Goal: Task Accomplishment & Management: Use online tool/utility

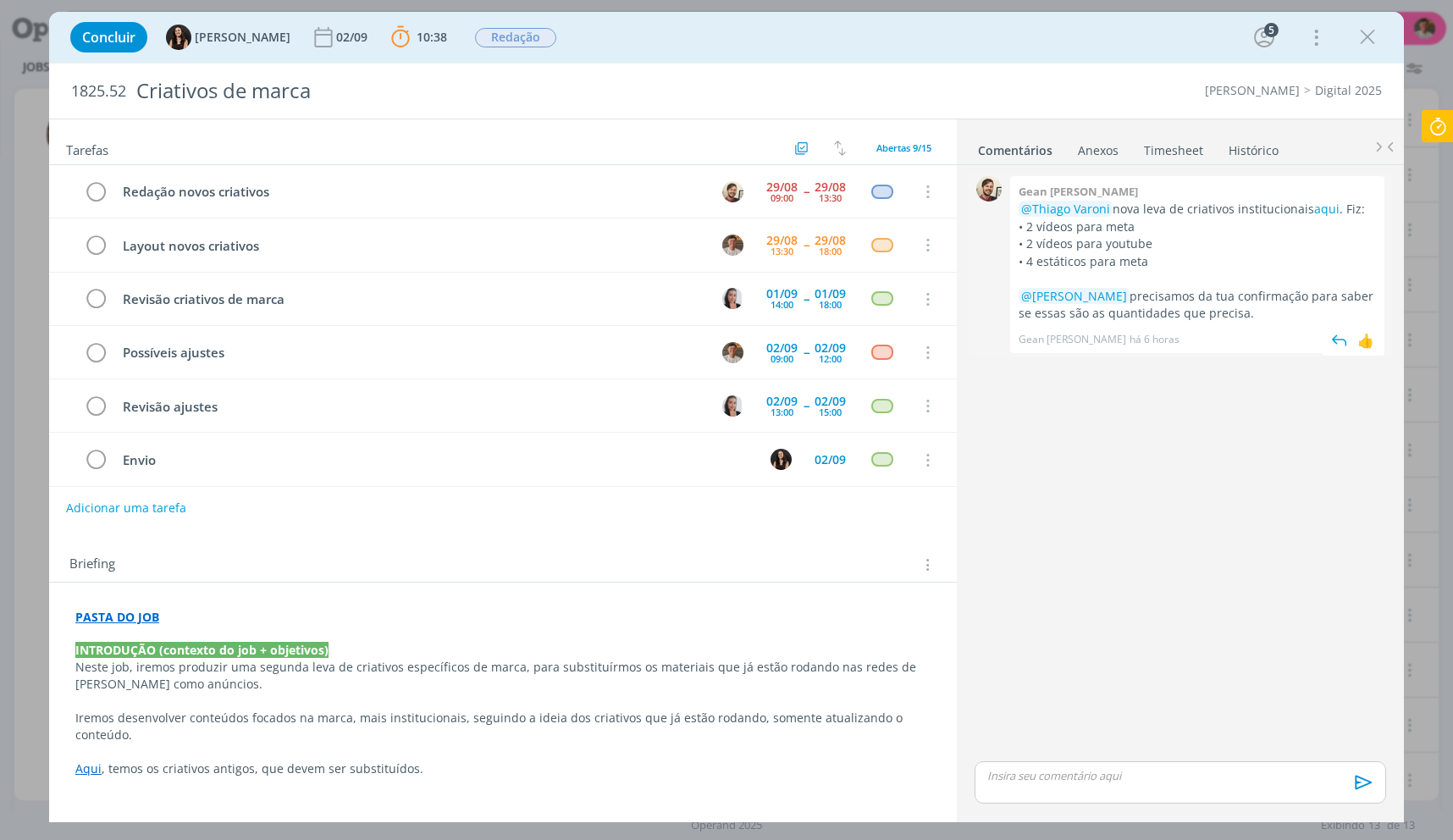
scroll to position [168, 0]
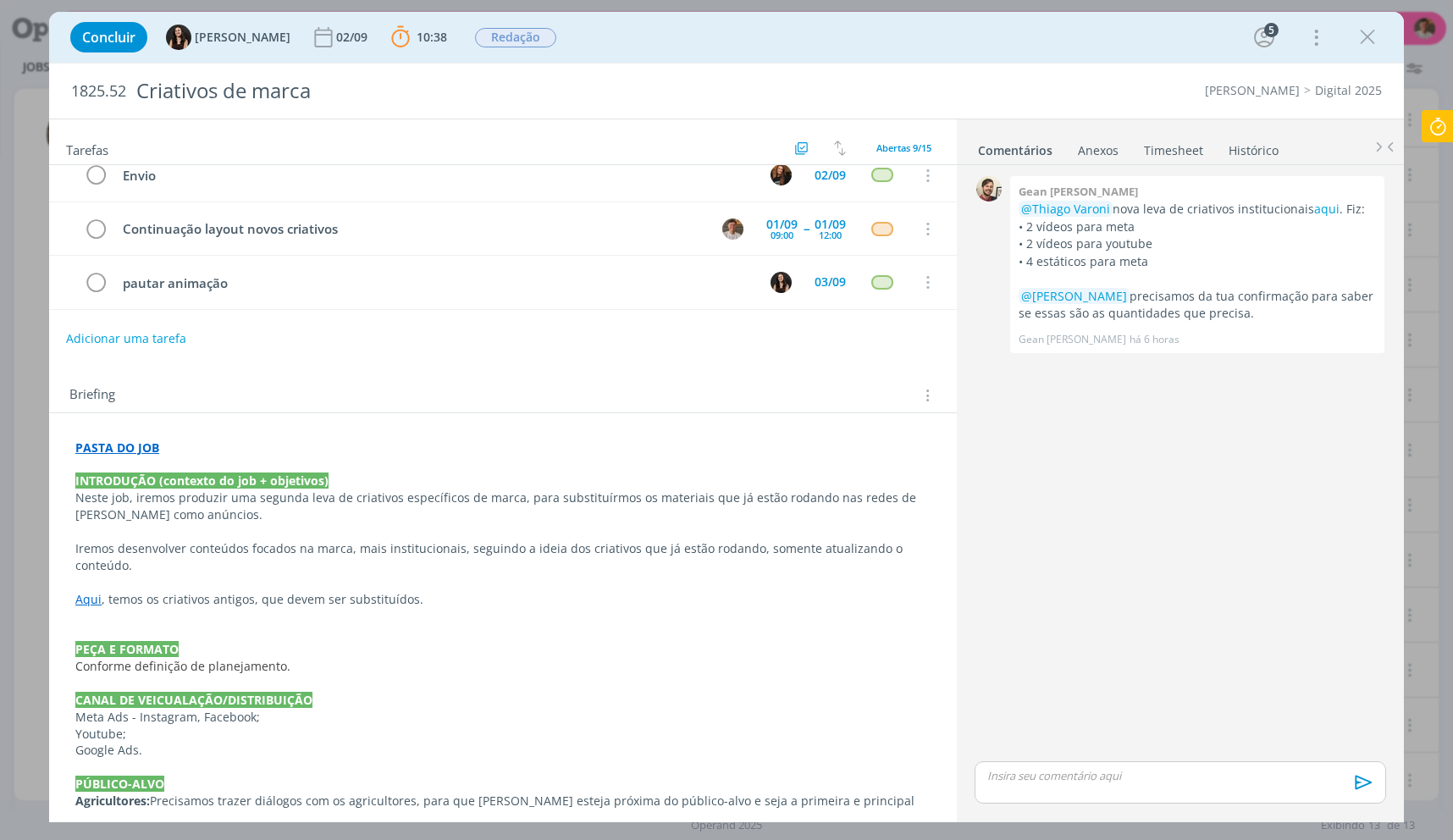
click at [1063, 775] on p "dialog" at bounding box center [1180, 775] width 384 height 16
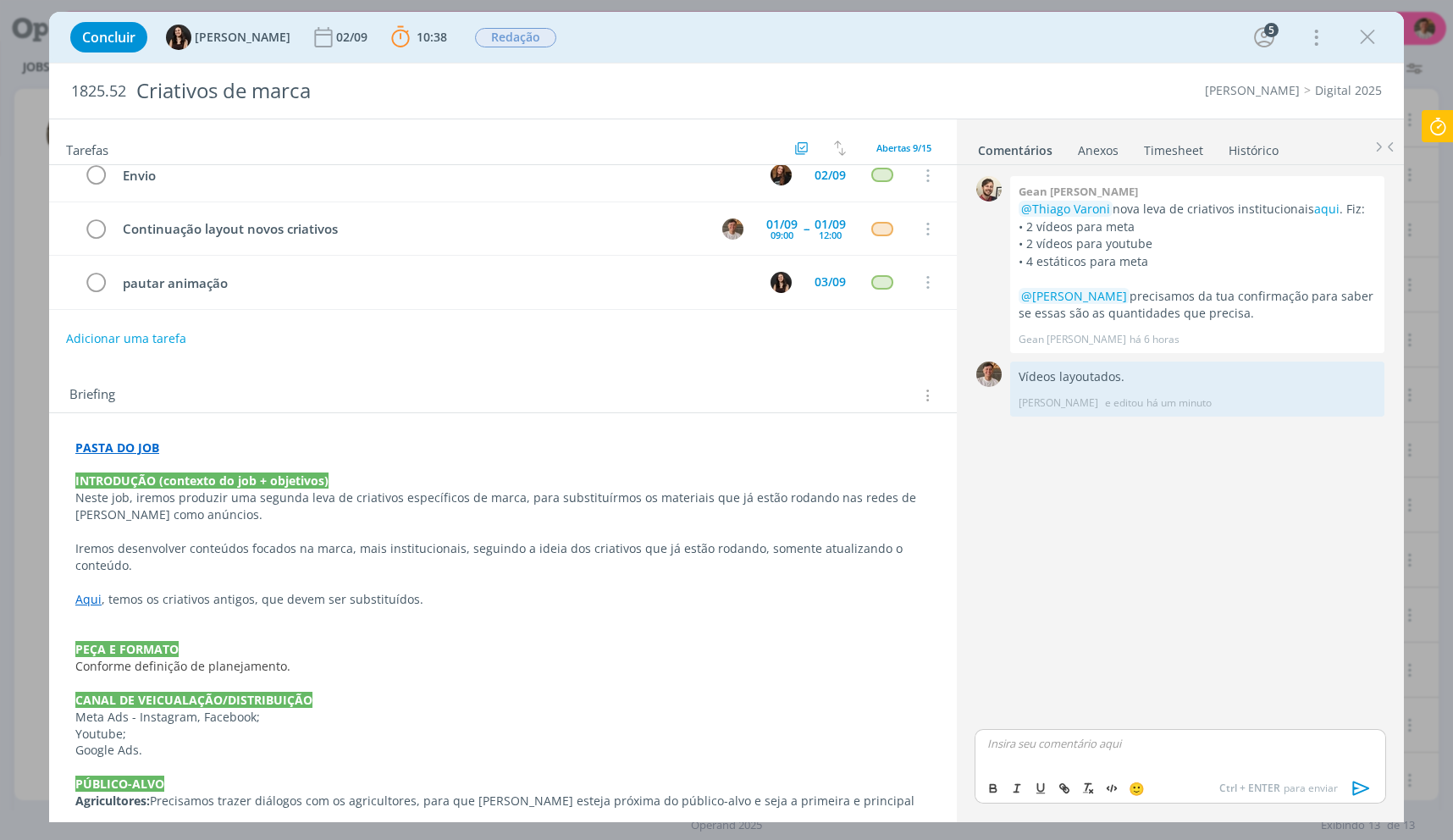
click at [1426, 128] on icon at bounding box center [1437, 127] width 30 height 33
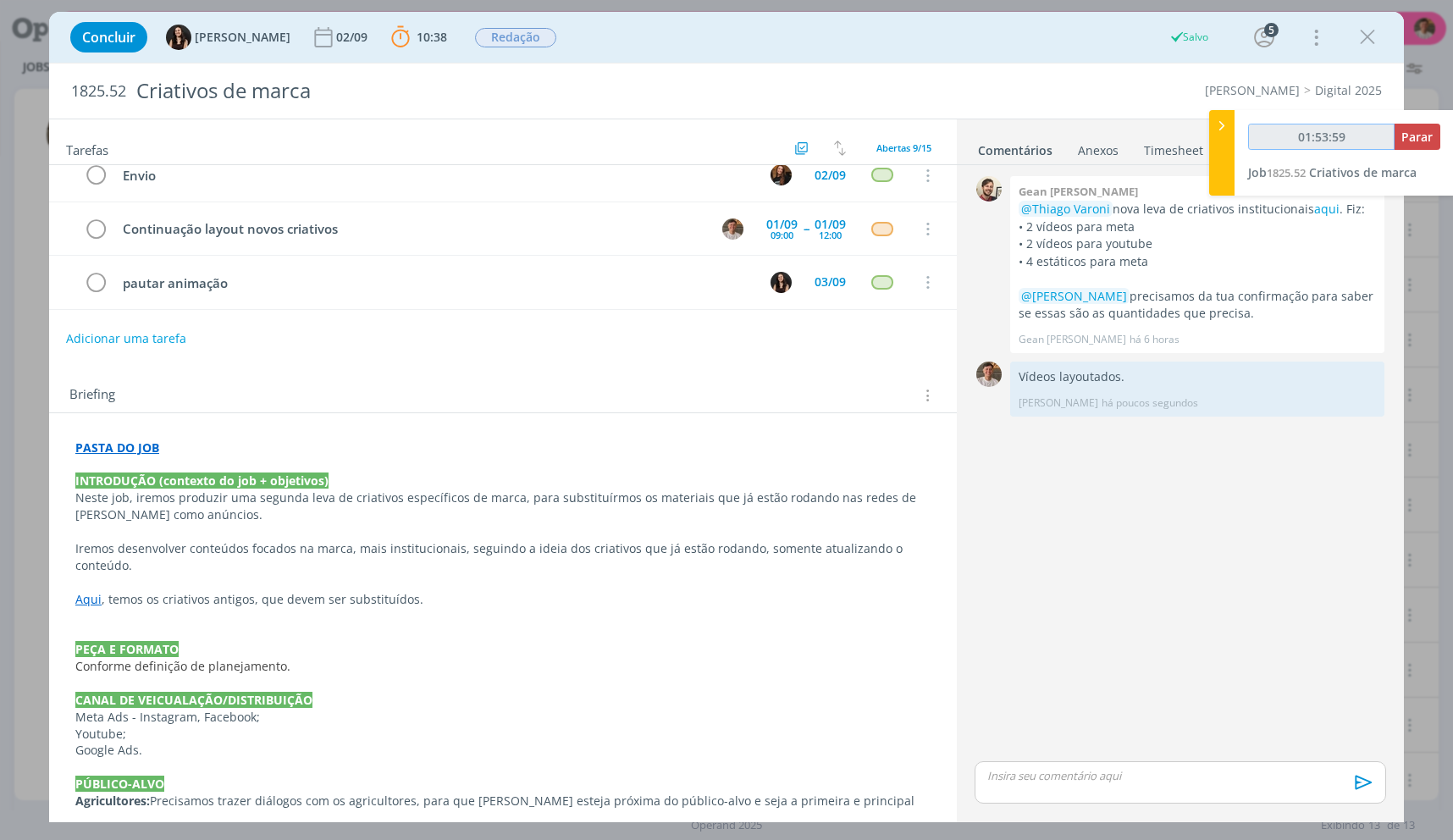
click at [1391, 132] on input "01:53:59" at bounding box center [1321, 136] width 146 height 27
type input "01:54:00"
click at [1402, 137] on span "Parar" at bounding box center [1416, 137] width 31 height 17
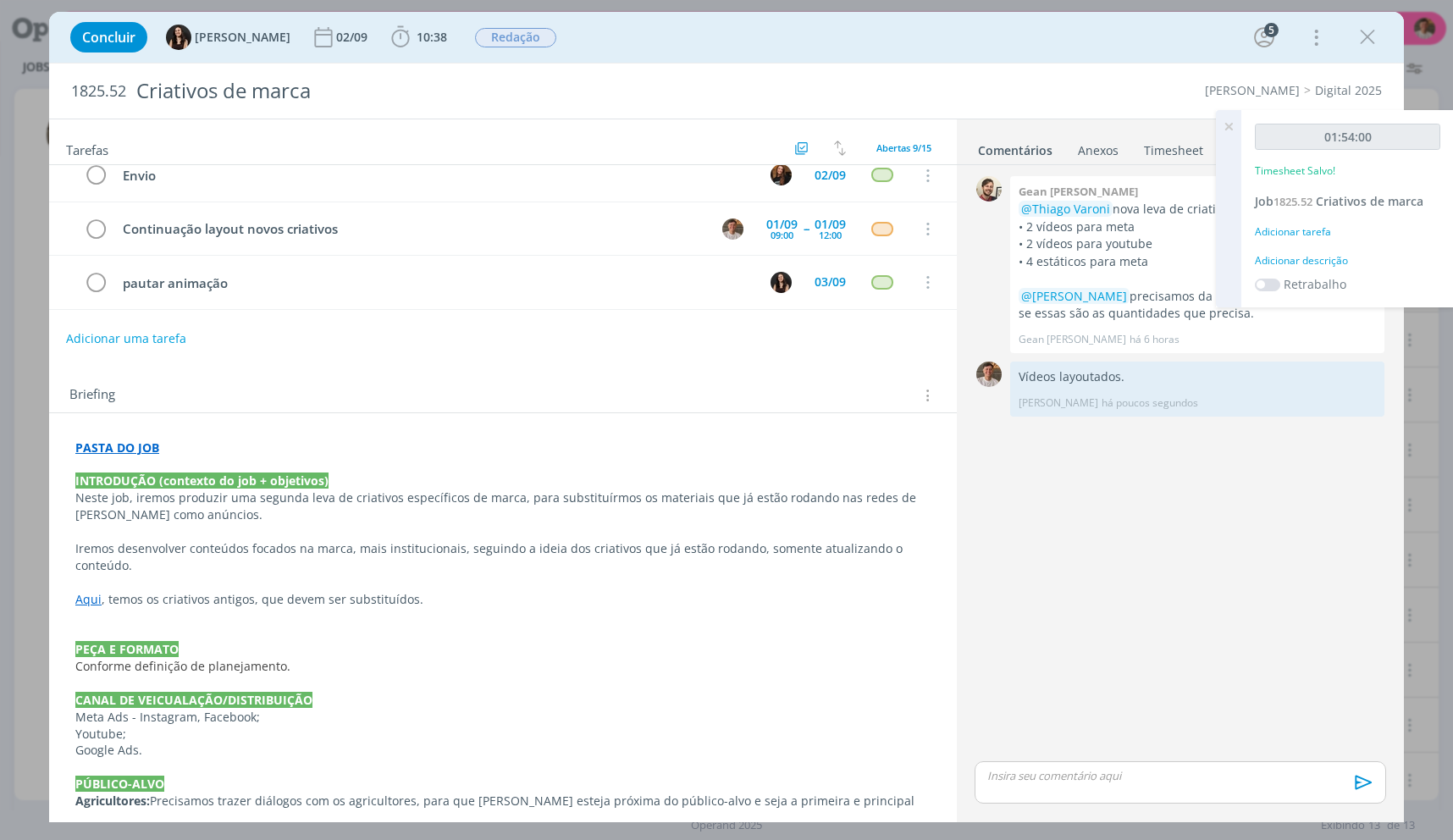
click at [1316, 262] on div "Adicionar descrição" at bounding box center [1347, 260] width 186 height 16
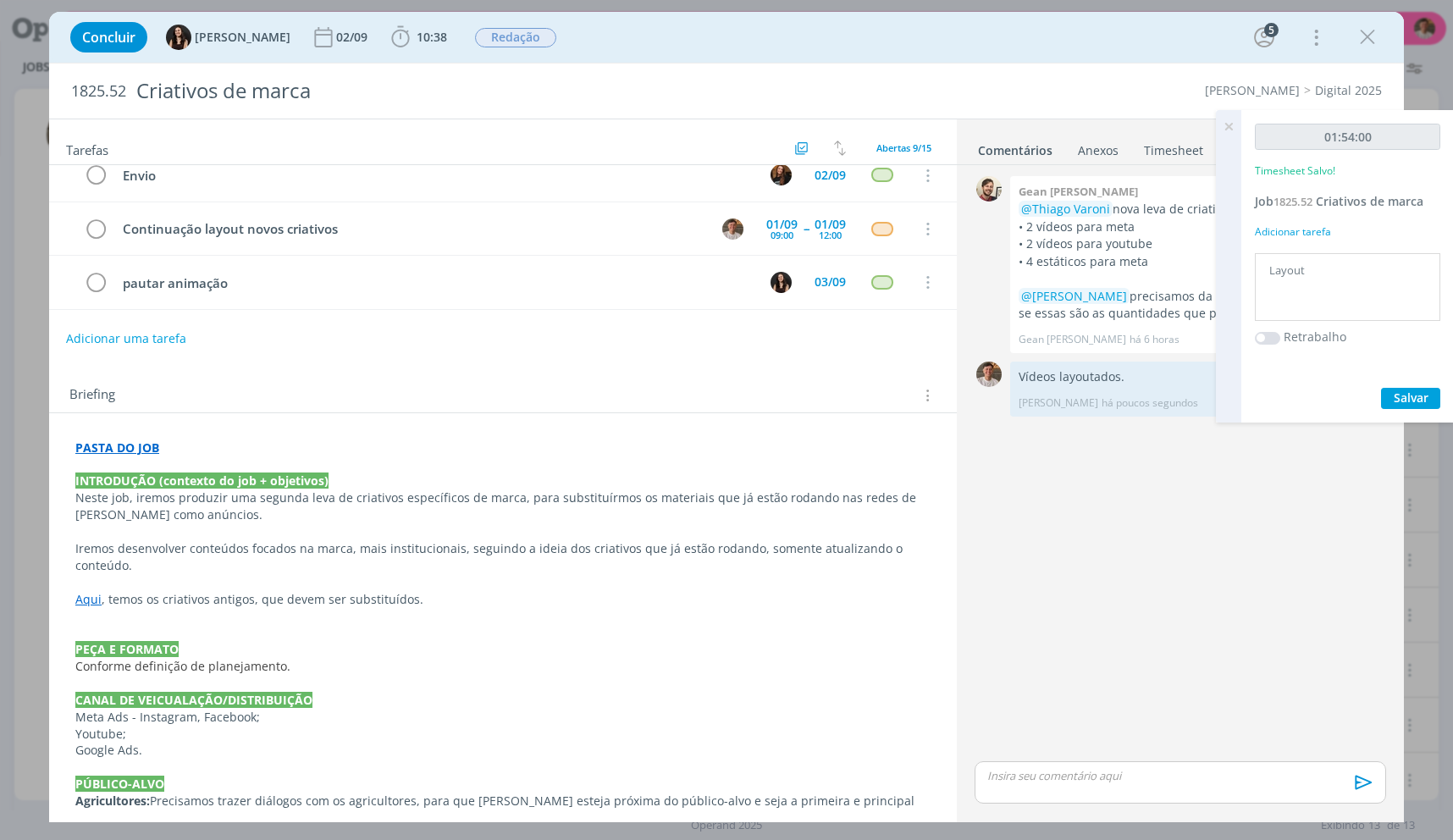
type textarea "Layout"
click at [1380, 388] on button "Salvar" at bounding box center [1410, 398] width 59 height 21
click at [1135, 156] on li "Anexos 0" at bounding box center [1110, 146] width 66 height 25
click at [1164, 150] on link "Timesheet" at bounding box center [1174, 146] width 61 height 25
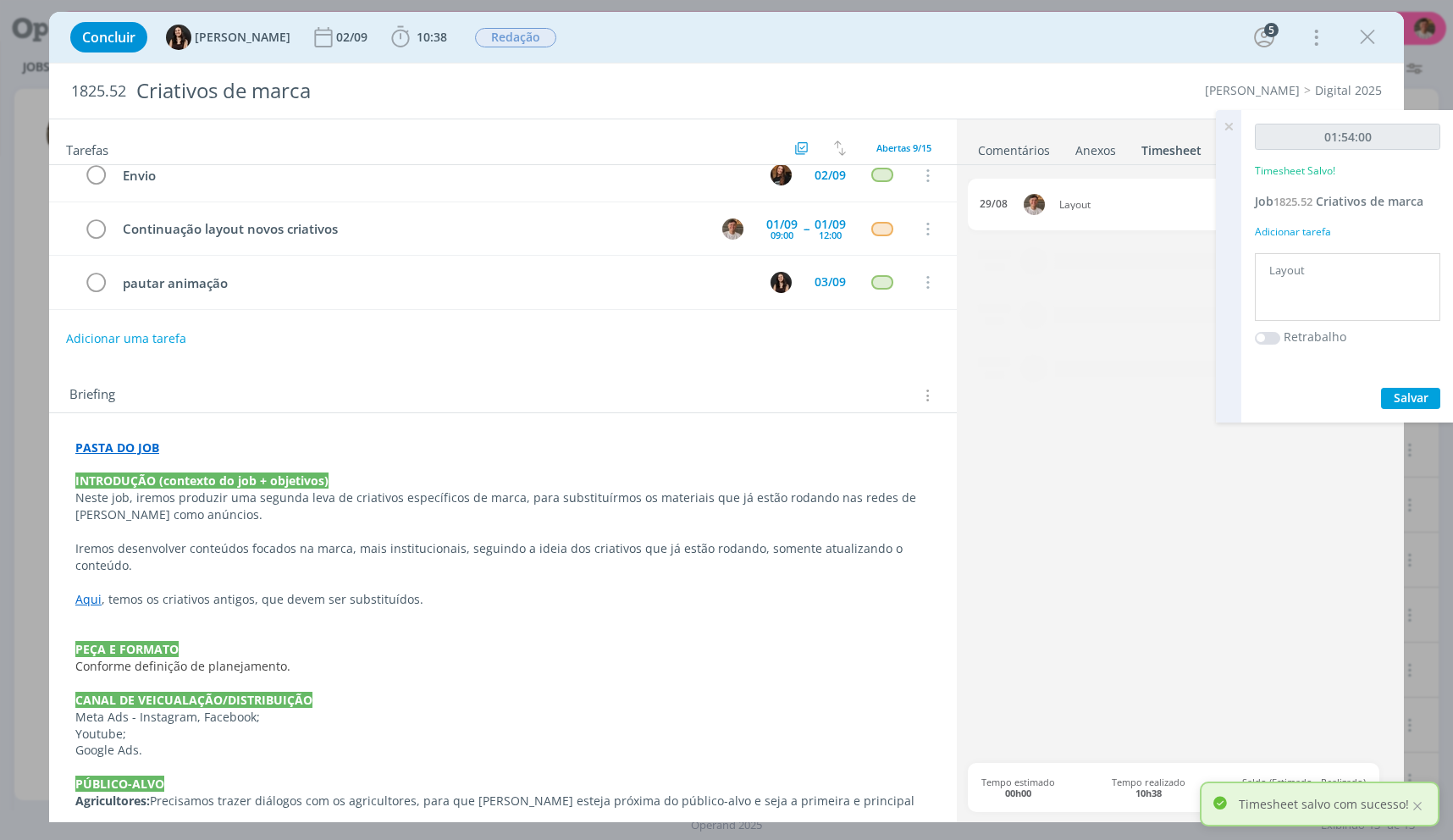
drag, startPoint x: 1220, startPoint y: 128, endPoint x: 1220, endPoint y: 137, distance: 9.0
click at [1220, 128] on icon at bounding box center [1228, 127] width 30 height 33
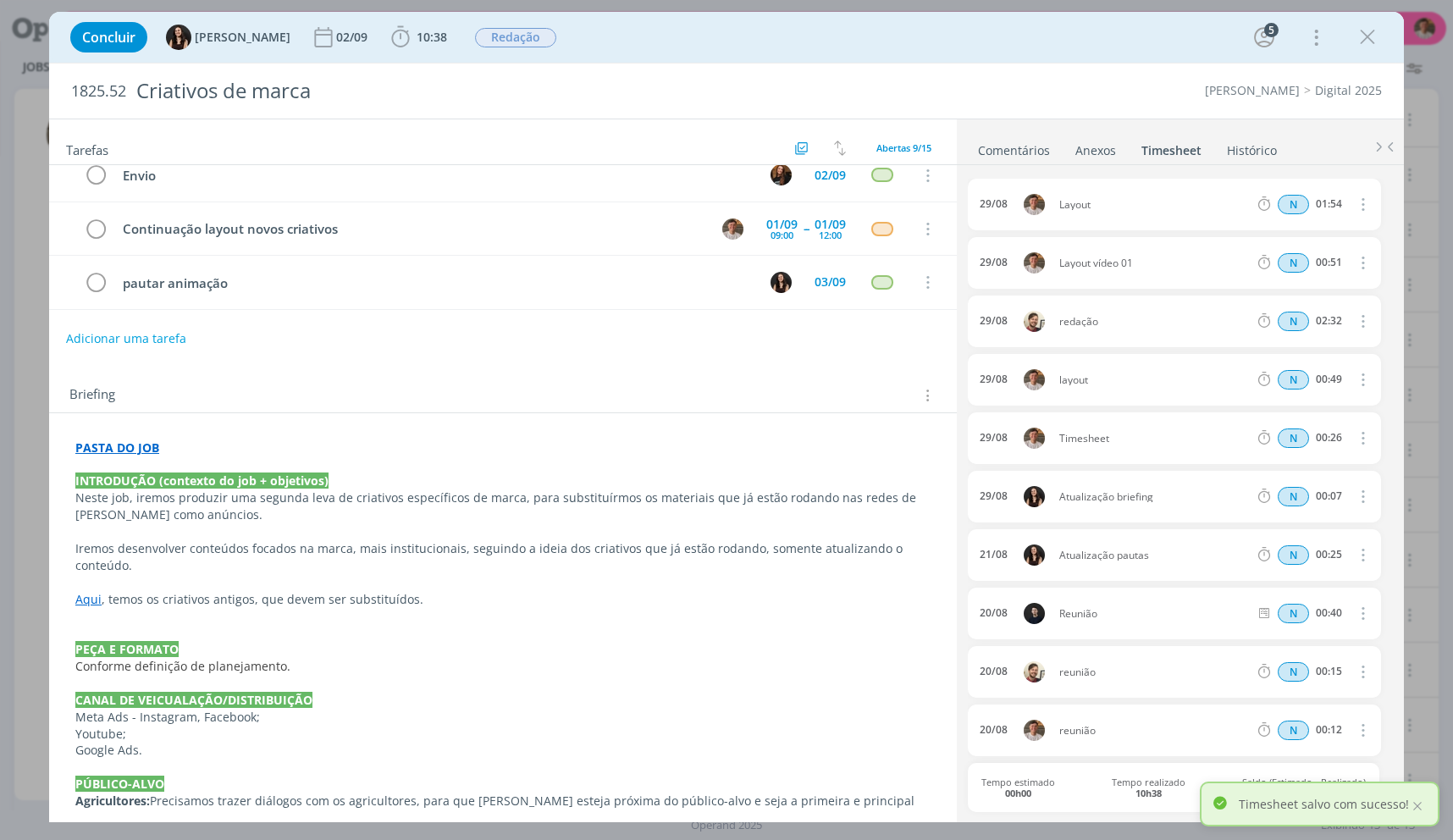
drag, startPoint x: 1370, startPoint y: 19, endPoint x: 1369, endPoint y: 28, distance: 9.1
click at [1370, 19] on div "Concluir [PERSON_NAME] [DATE] 10:38 Iniciar Apontar Data * [DATE] Horas * 00:00…" at bounding box center [726, 37] width 1329 height 40
click at [1369, 29] on icon "dialog" at bounding box center [1368, 38] width 26 height 26
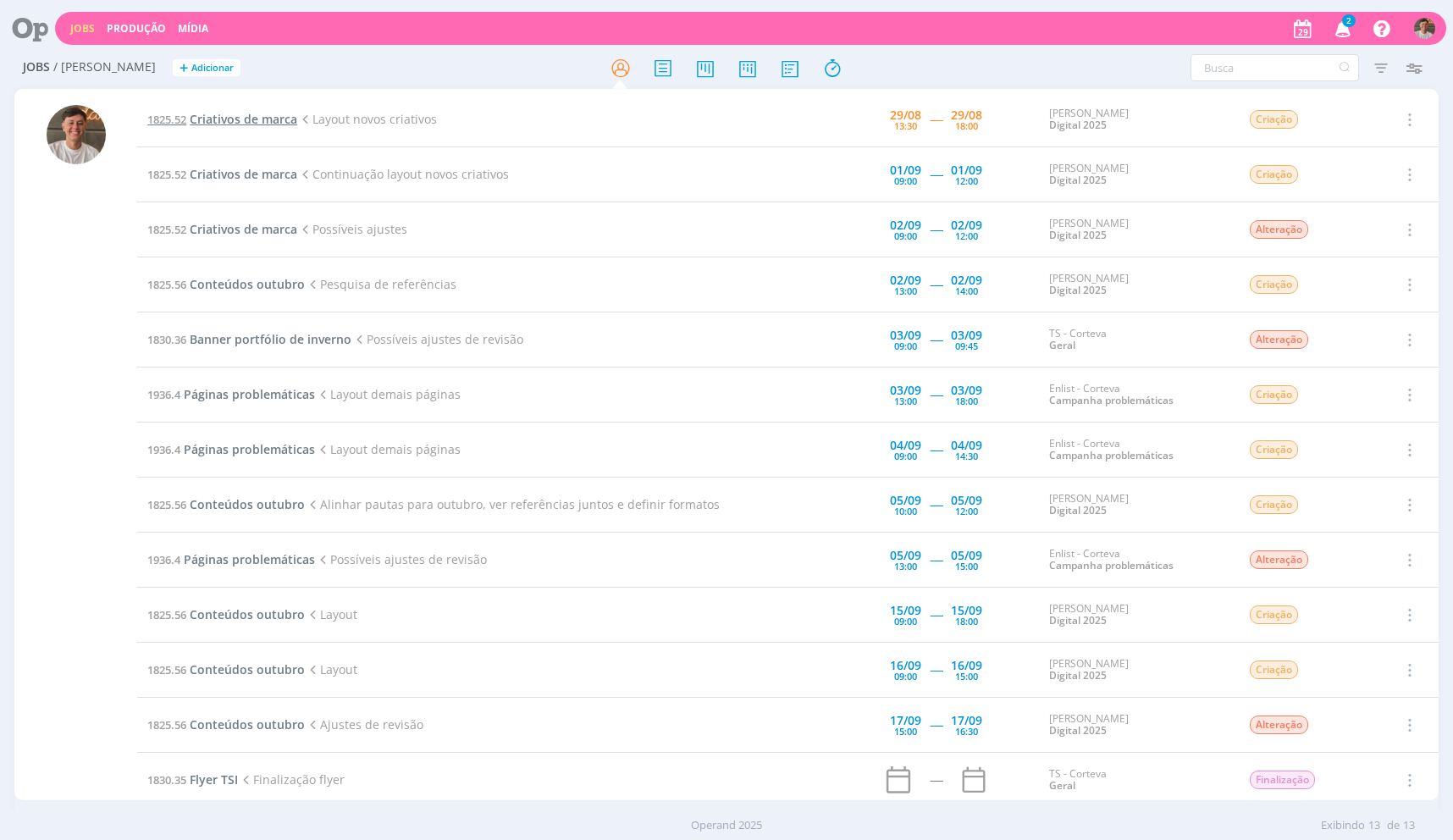
click at [261, 123] on span "Criativos de marca" at bounding box center [243, 119] width 108 height 17
